Goal: Information Seeking & Learning: Learn about a topic

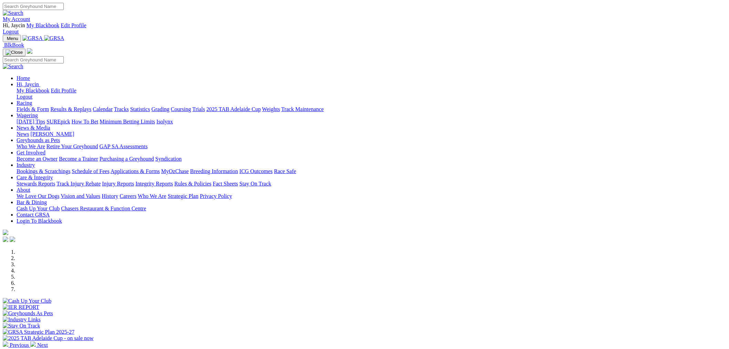
click at [49, 106] on link "Fields & Form" at bounding box center [33, 109] width 32 height 6
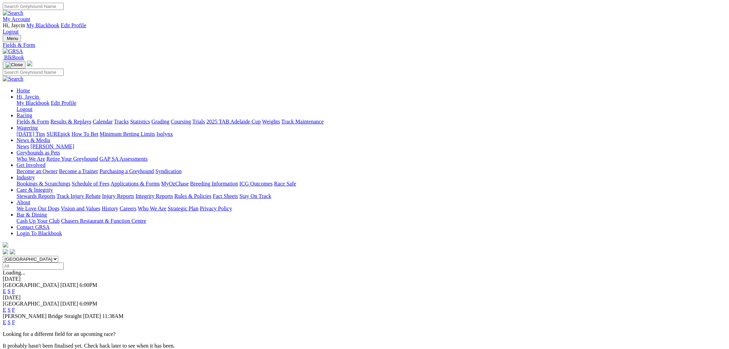
click at [58, 256] on select "South Australia New South Wales Northern Territory Queensland Tasmania Victoria…" at bounding box center [30, 259] width 55 height 7
select select "QLD"
click at [58, 256] on select "South Australia New South Wales Northern Territory Queensland Tasmania Victoria…" at bounding box center [30, 259] width 55 height 7
click at [6, 288] on link "E" at bounding box center [4, 291] width 3 height 6
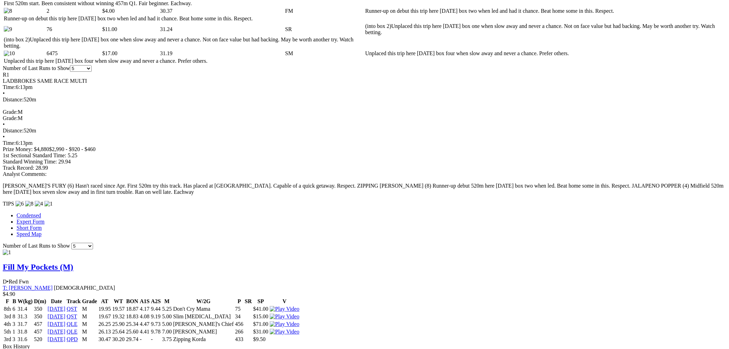
scroll to position [701, 0]
